Goal: Task Accomplishment & Management: Manage account settings

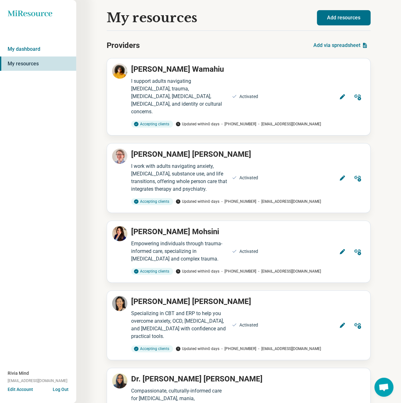
scroll to position [547, 0]
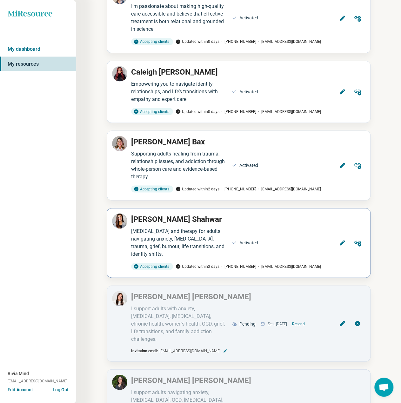
click at [343, 239] on icon at bounding box center [342, 242] width 6 height 6
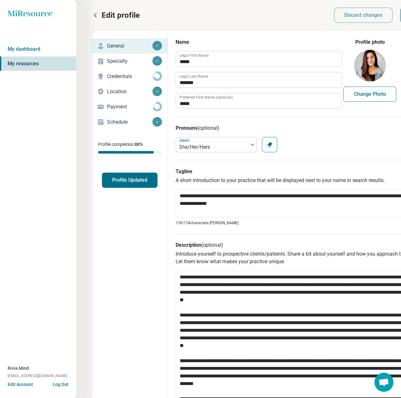
click at [113, 106] on p "Payment" at bounding box center [129, 107] width 45 height 8
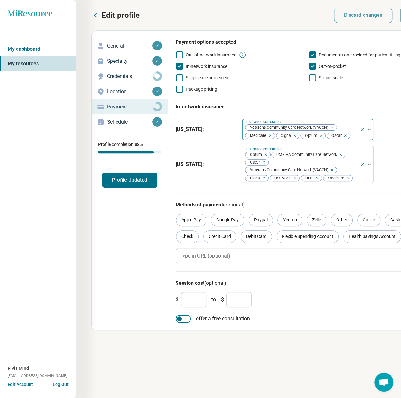
click at [357, 135] on div "Veterans Community Care Network (VACCN) Medicare Cigna Optum Oscar" at bounding box center [301, 130] width 118 height 22
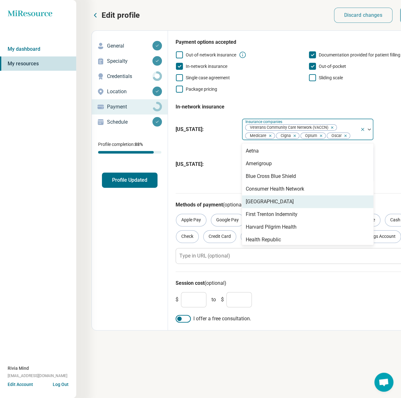
scroll to position [32, 0]
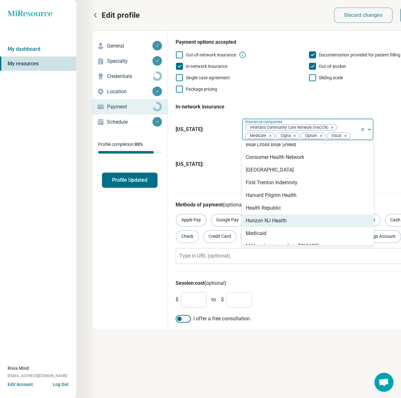
click at [282, 219] on div "Horizon NJ Health" at bounding box center [265, 221] width 41 height 8
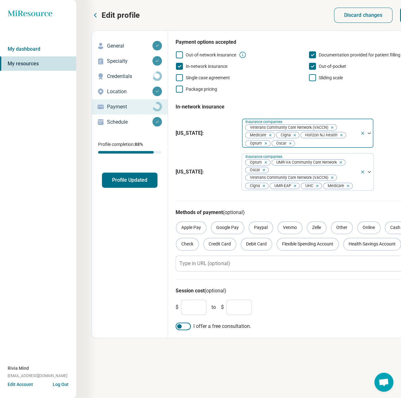
click at [340, 142] on div at bounding box center [326, 143] width 62 height 9
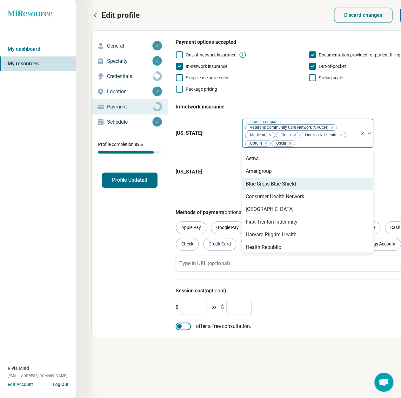
click at [277, 182] on div "Blue Cross Blue Shield" at bounding box center [270, 184] width 50 height 8
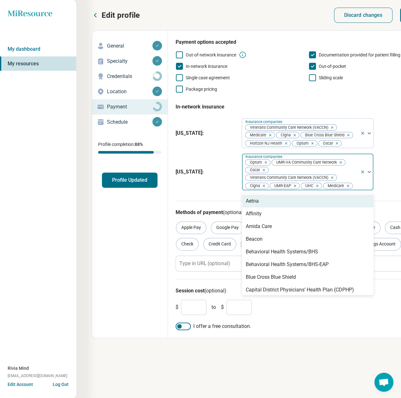
click at [358, 181] on div "Optum UMR-VA Community Care Network Oscar Veterans Community Care Network (VACC…" at bounding box center [301, 172] width 118 height 37
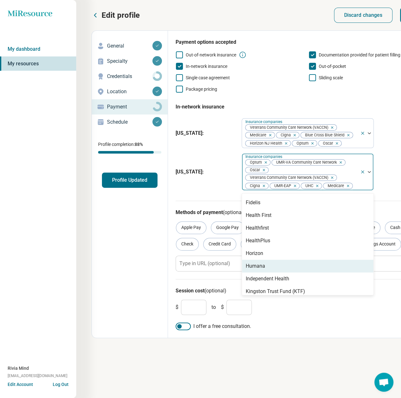
scroll to position [159, 0]
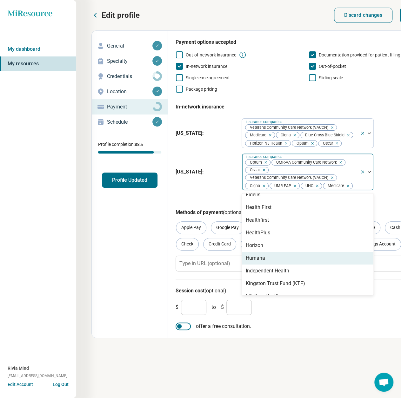
click at [283, 260] on div "Humana" at bounding box center [307, 258] width 131 height 13
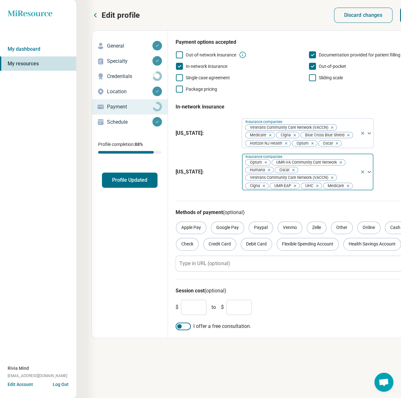
click at [347, 161] on div "Optum UMR-VA Community Care Network Humana Oscar Veterans Community Care Networ…" at bounding box center [301, 172] width 118 height 37
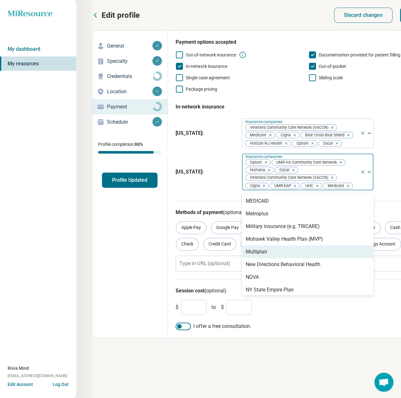
scroll to position [307, 0]
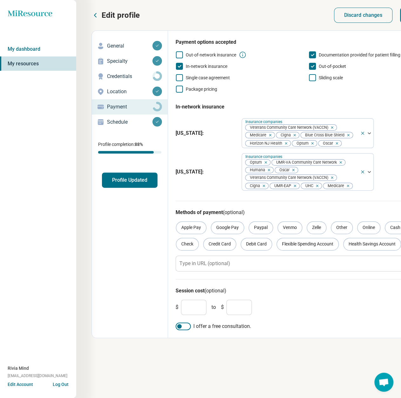
drag, startPoint x: 267, startPoint y: 397, endPoint x: 314, endPoint y: 397, distance: 46.6
click at [314, 397] on div "Edit profile Discard changes Save Edit profile General Specialty Credentials Lo…" at bounding box center [263, 199] width 345 height 398
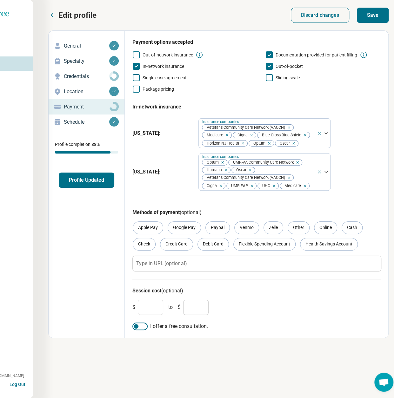
click at [370, 17] on button "Save" at bounding box center [372, 15] width 32 height 15
click at [88, 172] on div "General Specialty Credentials Location Payment Schedule Profile completion: 88 …" at bounding box center [87, 112] width 76 height 149
click at [88, 185] on button "Profile Updated" at bounding box center [87, 180] width 56 height 15
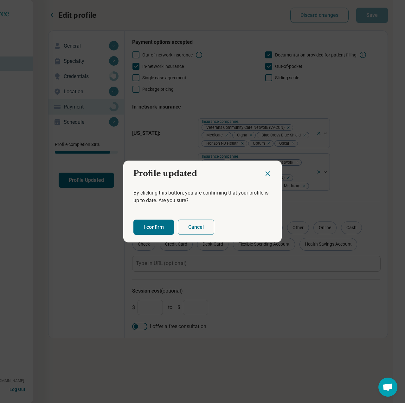
click at [156, 231] on button "I confirm" at bounding box center [154, 226] width 41 height 15
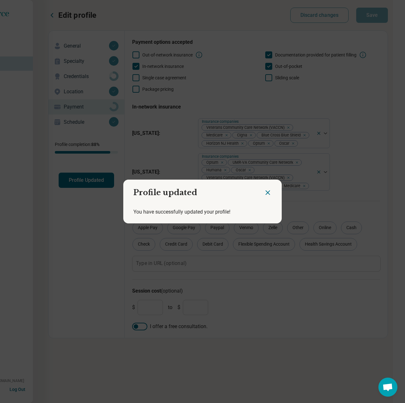
click at [267, 193] on icon "Close dialog" at bounding box center [268, 193] width 4 height 4
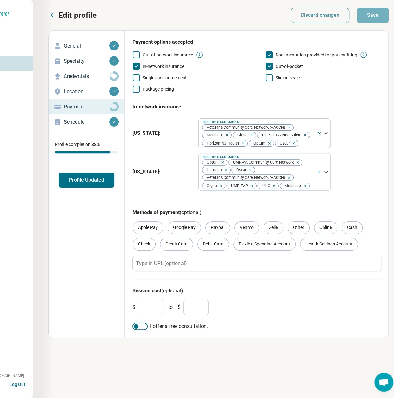
click at [53, 16] on icon at bounding box center [52, 15] width 8 height 8
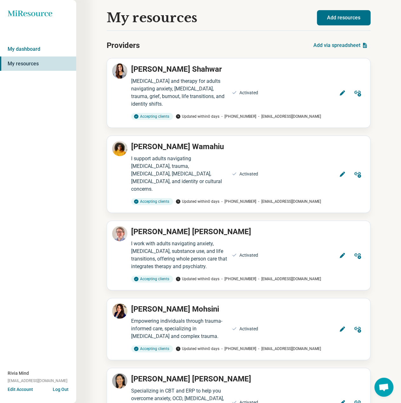
scroll to position [3994, 0]
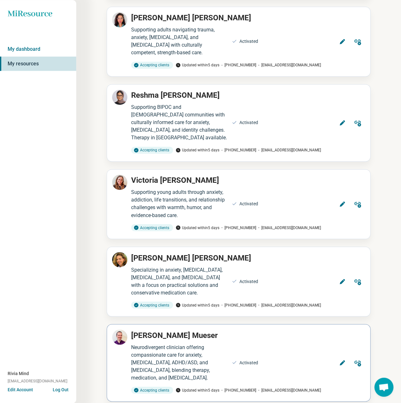
click at [337, 355] on button "Edit" at bounding box center [341, 362] width 15 height 15
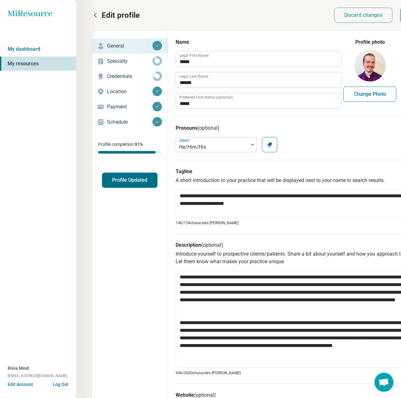
type textarea "*"
click at [136, 107] on p "Payment" at bounding box center [129, 107] width 45 height 8
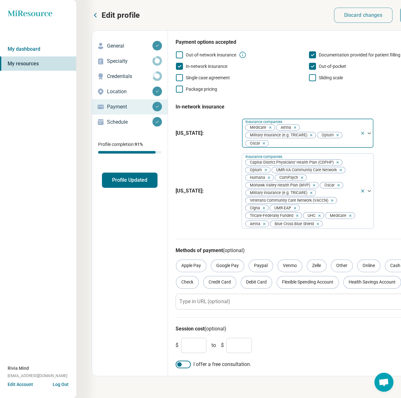
click at [319, 141] on div at bounding box center [313, 143] width 88 height 9
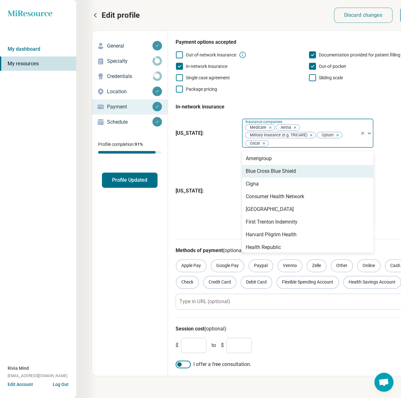
click at [278, 173] on div "Blue Cross Blue Shield" at bounding box center [270, 171] width 50 height 8
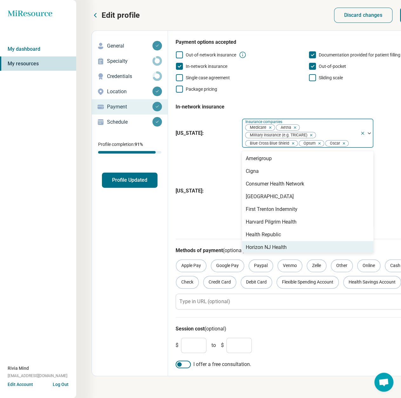
click at [265, 246] on div "Horizon NJ Health" at bounding box center [265, 248] width 41 height 8
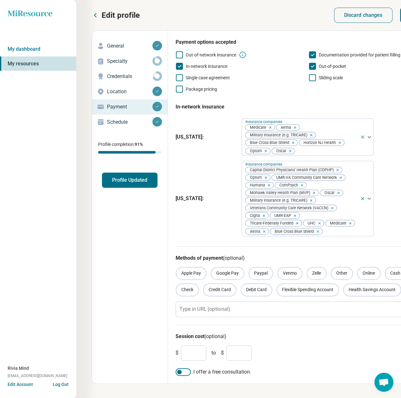
drag, startPoint x: 256, startPoint y: 396, endPoint x: 267, endPoint y: 399, distance: 12.0
click at [267, 399] on html "Miresource logo My dashboard My resources Rivia Mind [EMAIL_ADDRESS][DOMAIN_NAM…" at bounding box center [200, 204] width 401 height 408
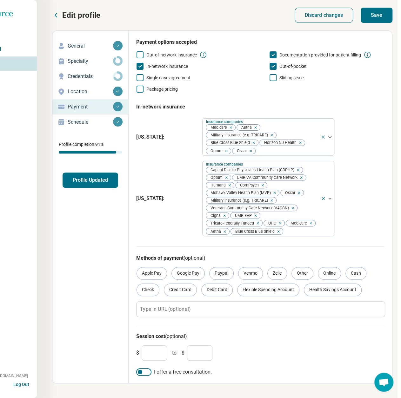
scroll to position [0, 49]
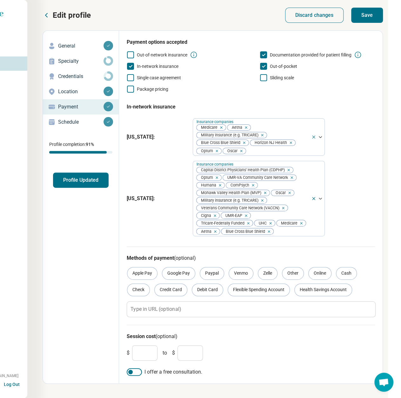
click at [368, 12] on button "Save" at bounding box center [367, 15] width 32 height 15
click at [83, 181] on button "Profile Updated" at bounding box center [81, 180] width 56 height 15
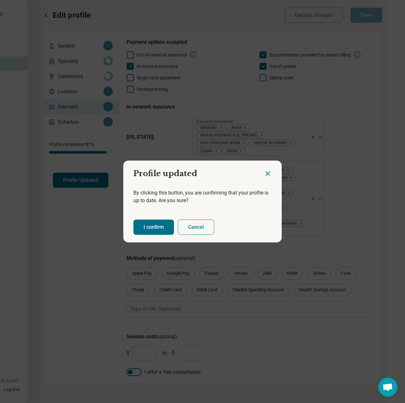
click at [152, 233] on button "I confirm" at bounding box center [154, 226] width 41 height 15
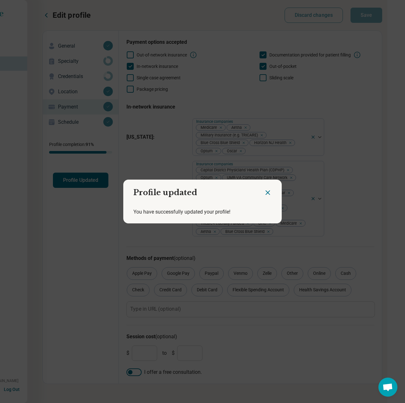
click at [266, 194] on icon "Close dialog" at bounding box center [268, 193] width 8 height 8
